Goal: Task Accomplishment & Management: Manage account settings

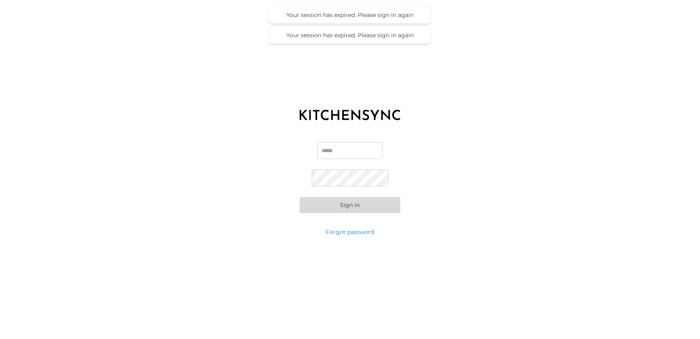
type input "**********"
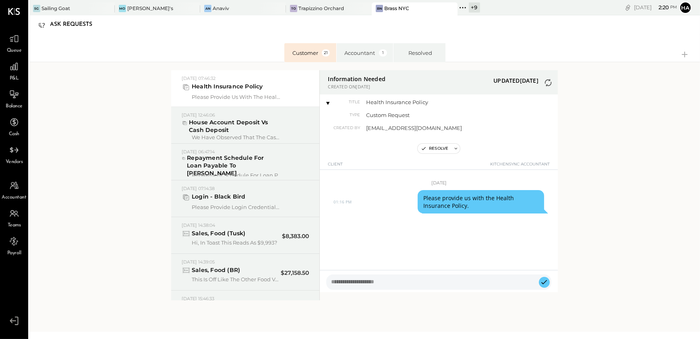
click at [458, 11] on icon at bounding box center [463, 7] width 10 height 10
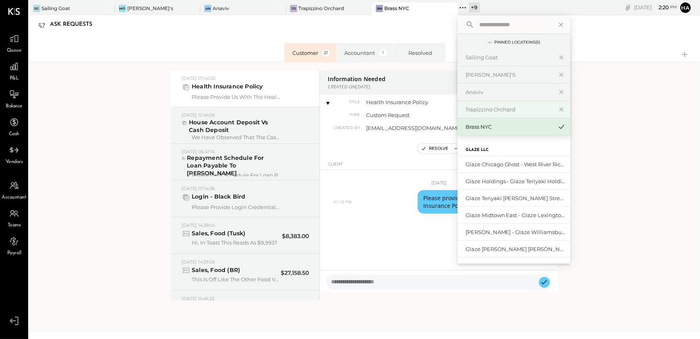
click at [478, 106] on div "Trapizzino Orchard" at bounding box center [509, 110] width 87 height 8
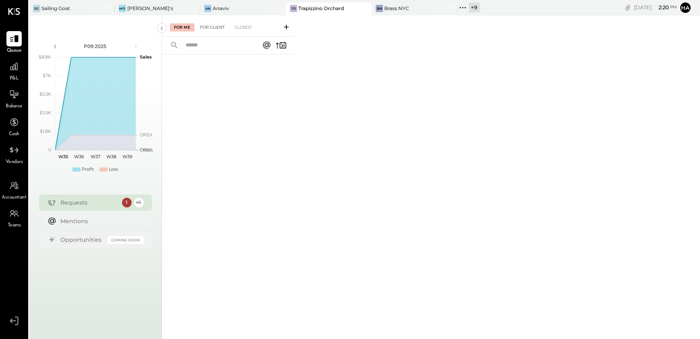
click at [217, 27] on div "For Client" at bounding box center [212, 27] width 33 height 8
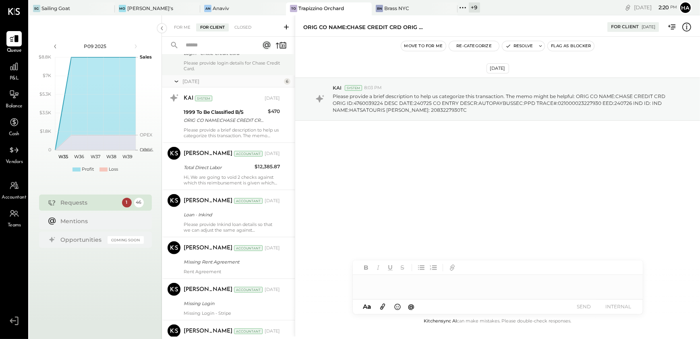
scroll to position [736, 0]
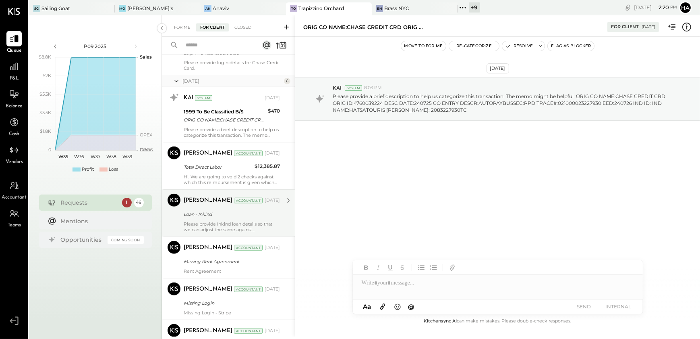
click at [253, 227] on div "Please provide Inkind loan details so that we can adjust the same against Recei…" at bounding box center [232, 226] width 96 height 11
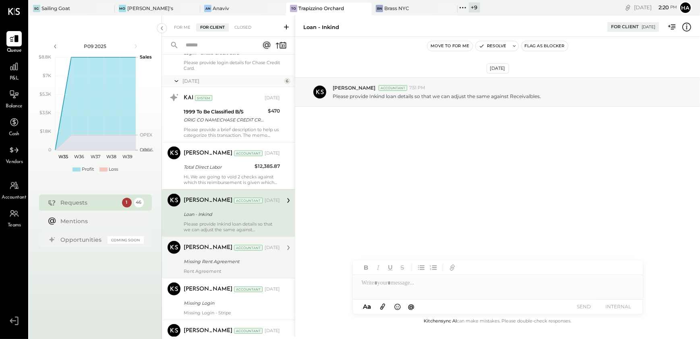
click at [220, 258] on div "Missing Rent Agreement" at bounding box center [231, 261] width 94 height 8
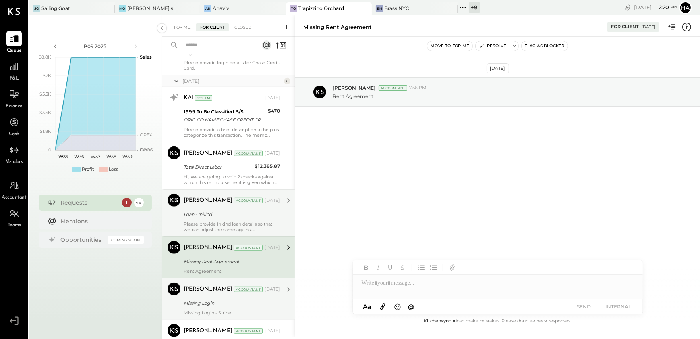
click at [203, 302] on div "Missing Login" at bounding box center [231, 303] width 94 height 8
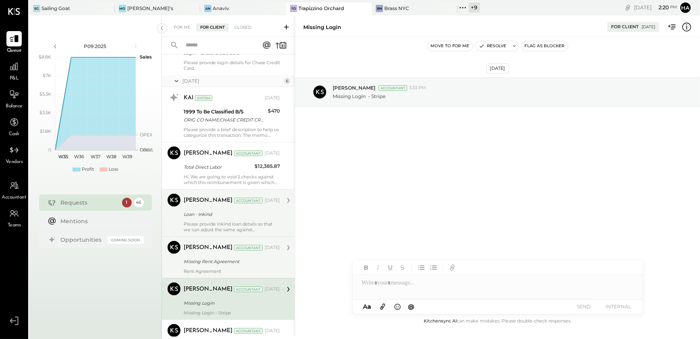
click at [213, 268] on div "Rent Agreement" at bounding box center [232, 271] width 96 height 6
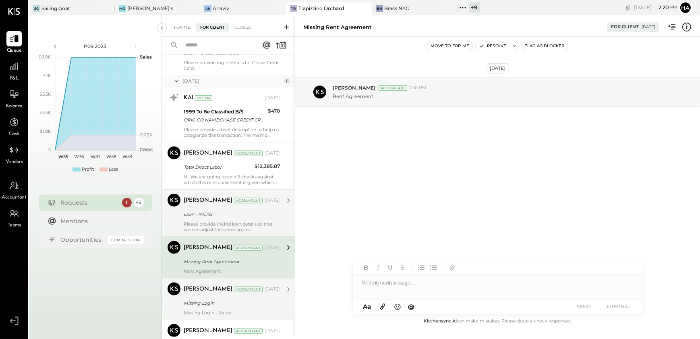
click at [222, 300] on div "Missing Login" at bounding box center [231, 303] width 94 height 8
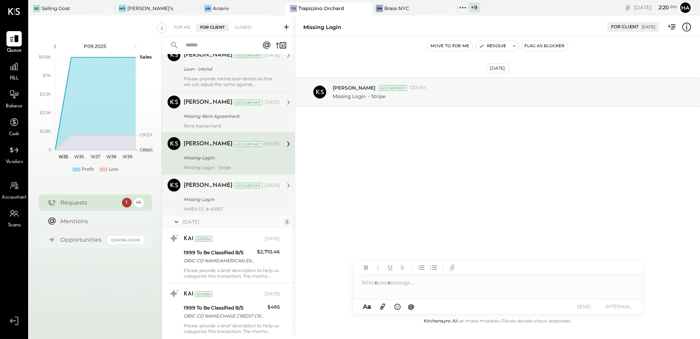
scroll to position [883, 0]
click at [244, 199] on div "Missing Login" at bounding box center [231, 197] width 94 height 8
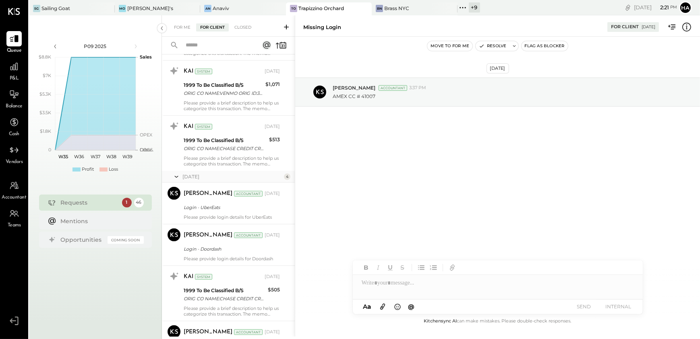
scroll to position [443, 0]
